Goal: Check status

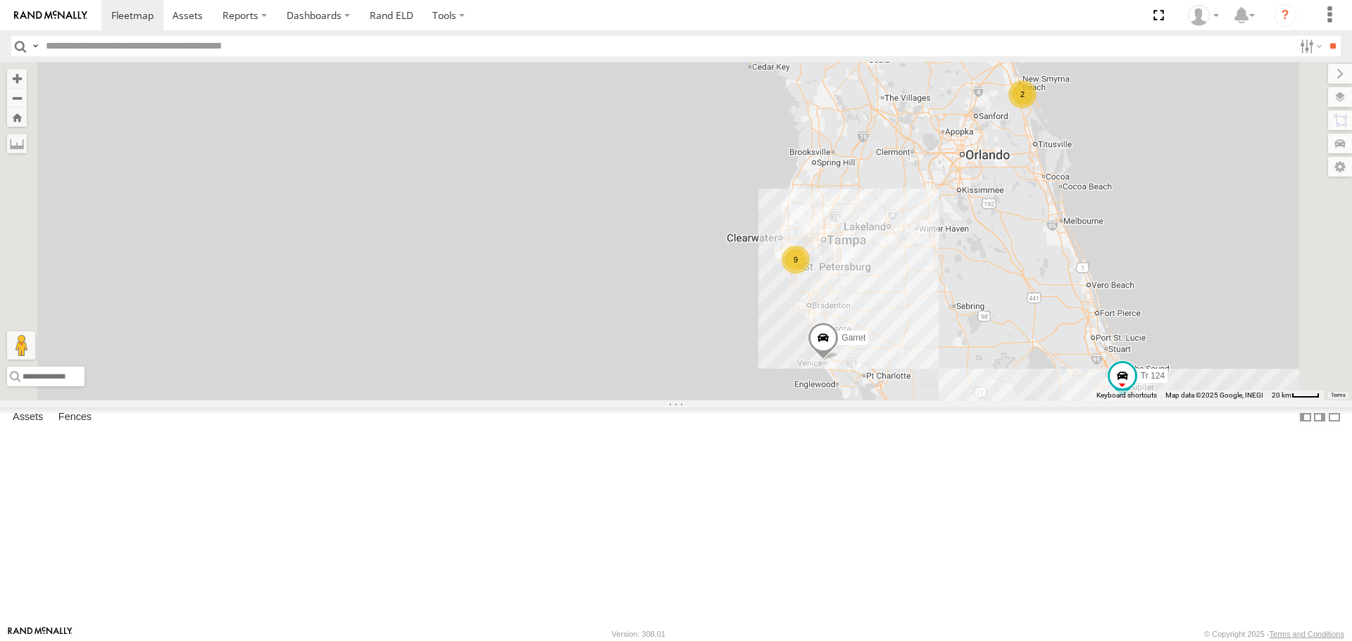
drag, startPoint x: 717, startPoint y: 434, endPoint x: 599, endPoint y: 406, distance: 120.9
click at [607, 400] on div "120 Garret Tr 124 9 9 2 2" at bounding box center [676, 231] width 1352 height 338
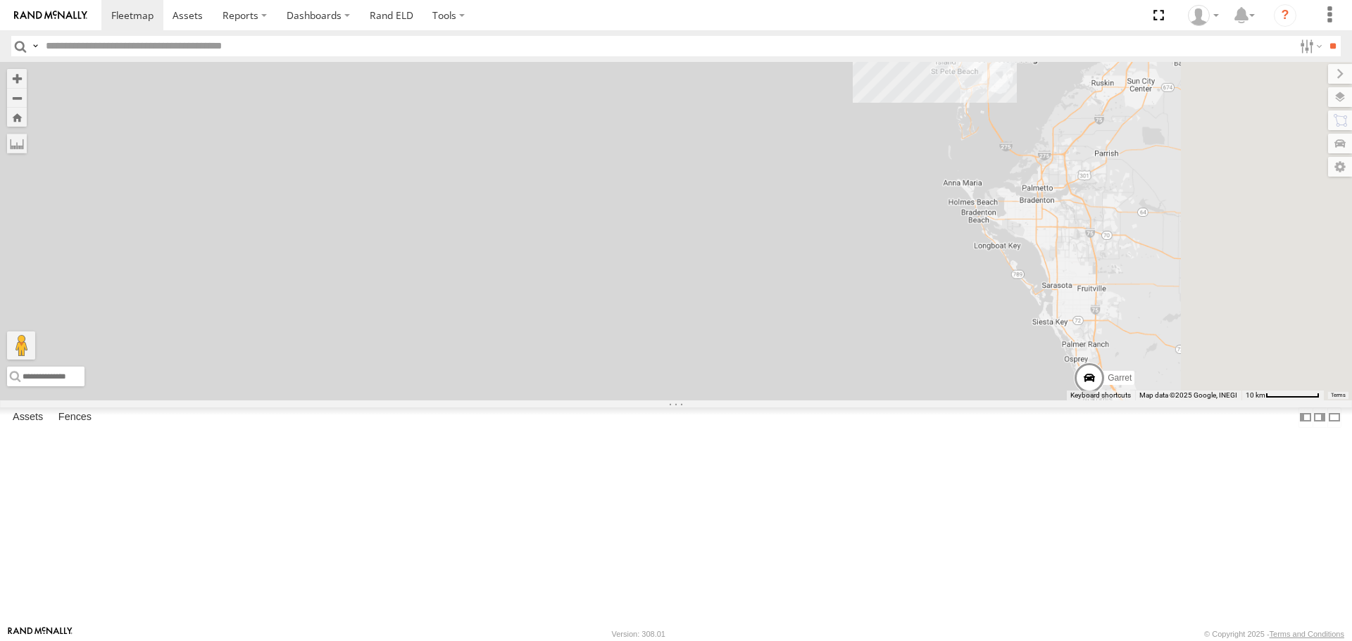
drag, startPoint x: 770, startPoint y: 407, endPoint x: 546, endPoint y: 420, distance: 225.0
click at [539, 400] on div "120 Garret Tr 124" at bounding box center [676, 231] width 1352 height 338
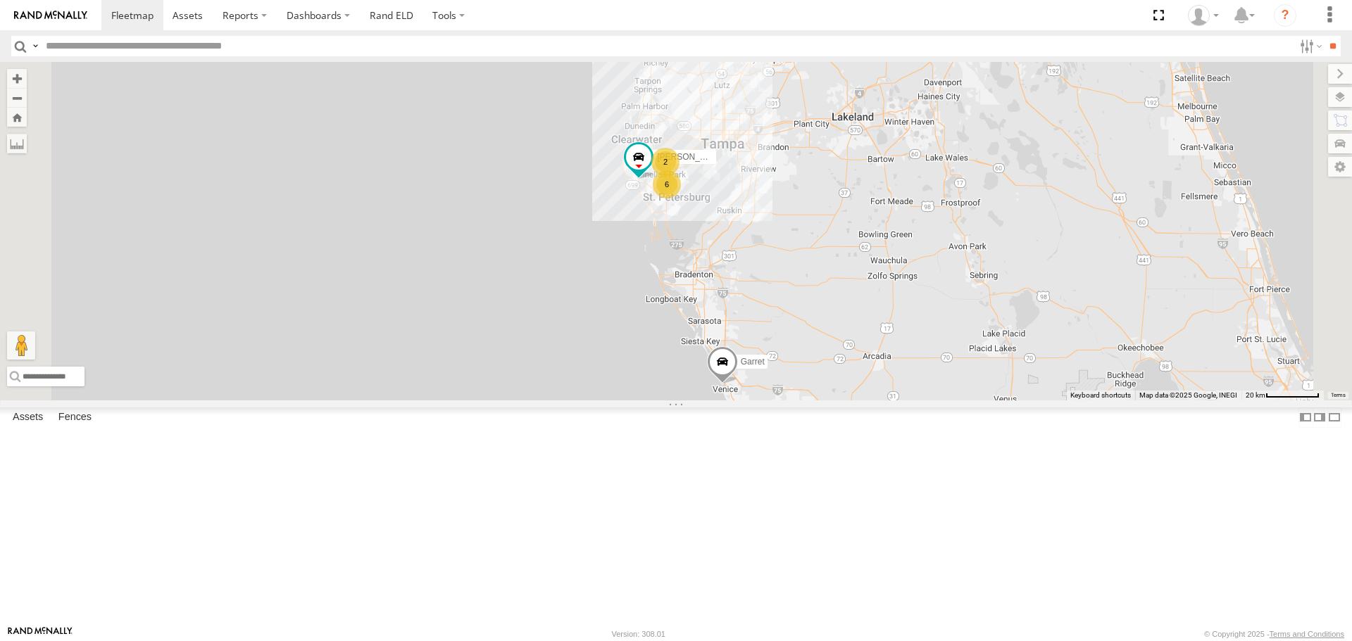
drag, startPoint x: 679, startPoint y: 403, endPoint x: 615, endPoint y: 429, distance: 69.2
click at [615, 400] on div "120 Garret Tr 124 [PERSON_NAME] 6 2" at bounding box center [676, 231] width 1352 height 338
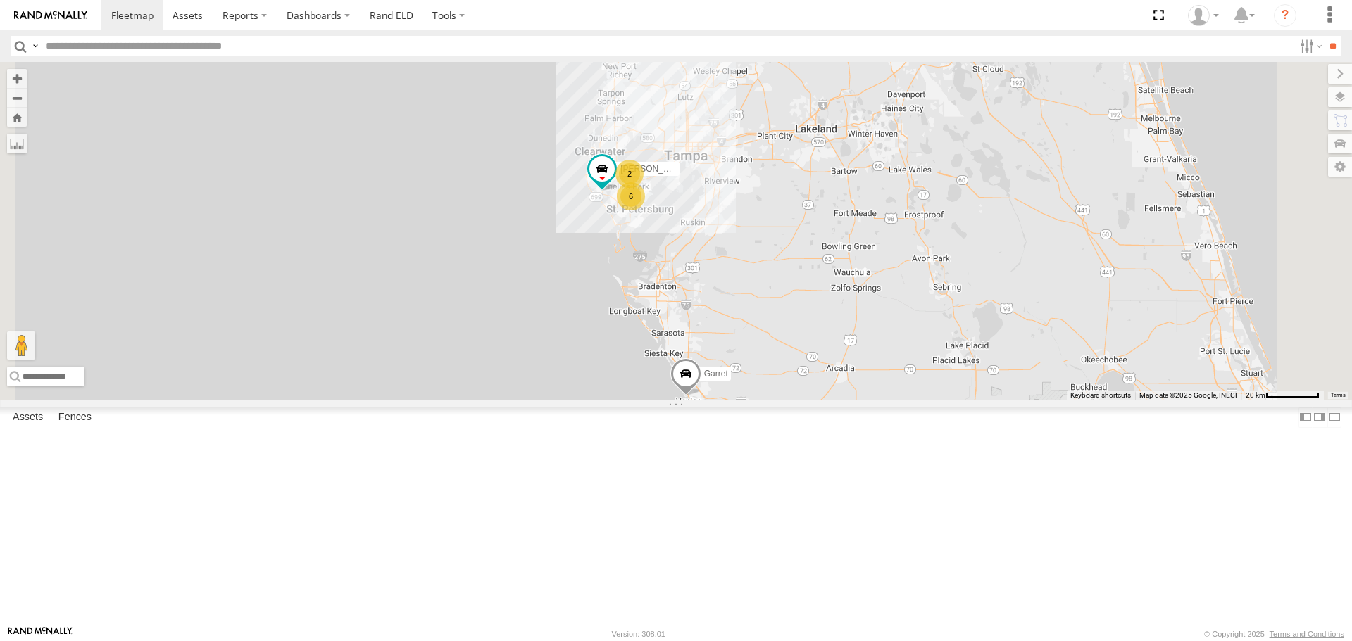
click at [0, 0] on div "176" at bounding box center [0, 0] width 0 height 0
